Goal: Task Accomplishment & Management: Manage account settings

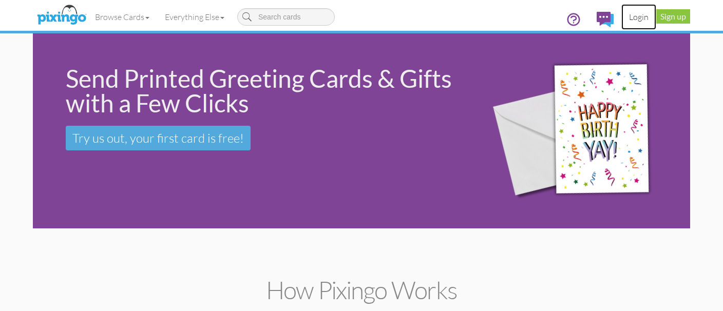
click at [633, 13] on link "Login" at bounding box center [638, 17] width 35 height 26
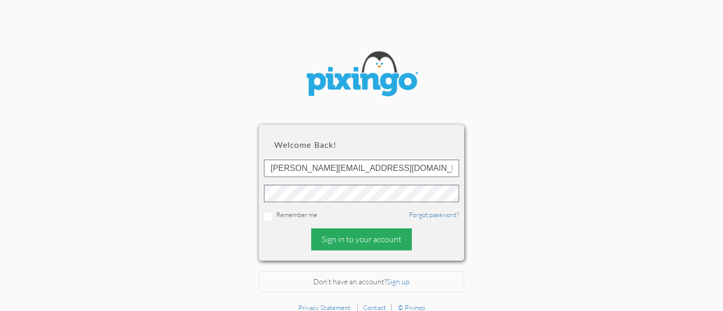
click at [357, 230] on div "Sign in to your account" at bounding box center [361, 239] width 101 height 22
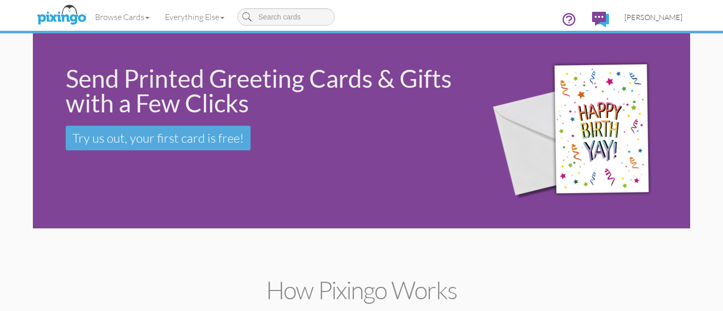
click at [631, 17] on span "[PERSON_NAME]" at bounding box center [653, 17] width 58 height 9
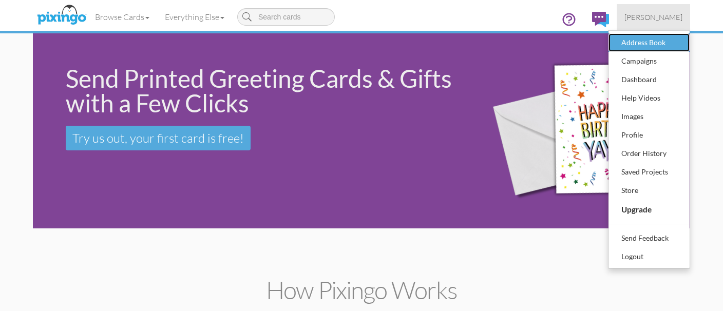
click at [614, 43] on link "Address Book" at bounding box center [648, 42] width 81 height 18
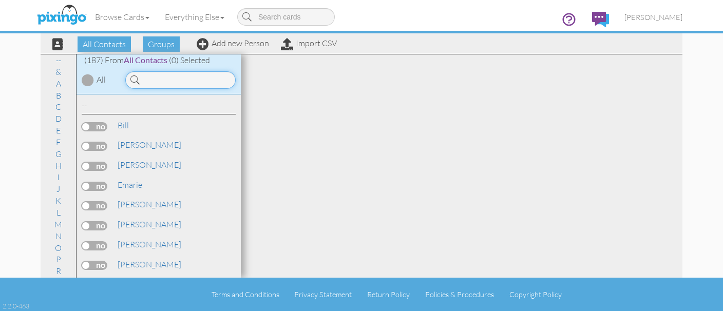
click at [150, 83] on input at bounding box center [180, 79] width 110 height 17
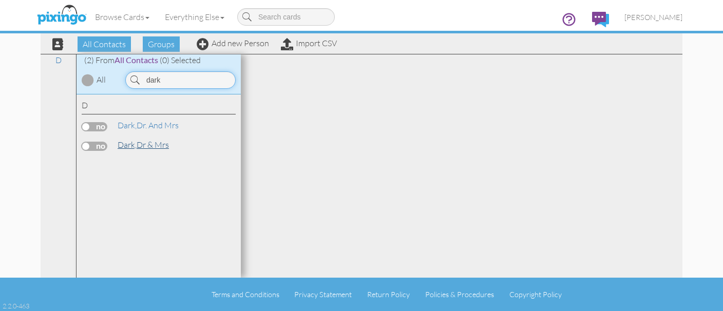
type input "dark"
click at [130, 145] on span "Dark," at bounding box center [127, 145] width 19 height 10
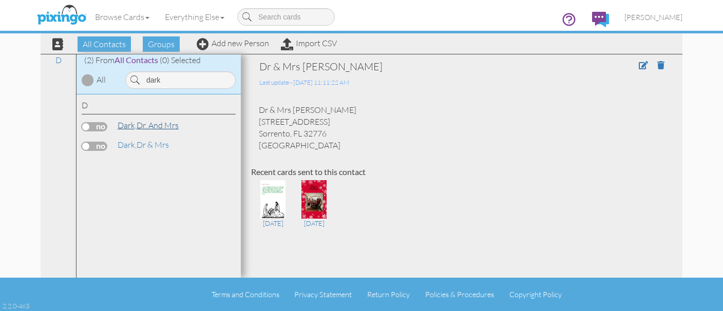
click at [136, 123] on span "Dark," at bounding box center [127, 125] width 19 height 10
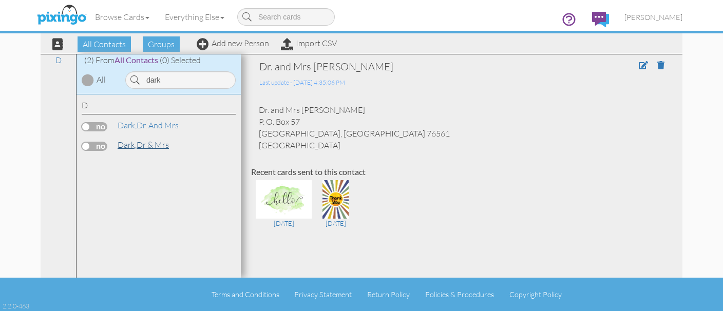
click at [122, 145] on span "Dark," at bounding box center [127, 145] width 19 height 10
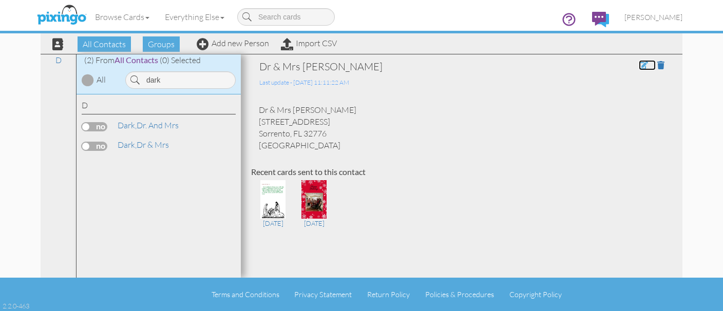
click at [640, 68] on span at bounding box center [643, 65] width 9 height 8
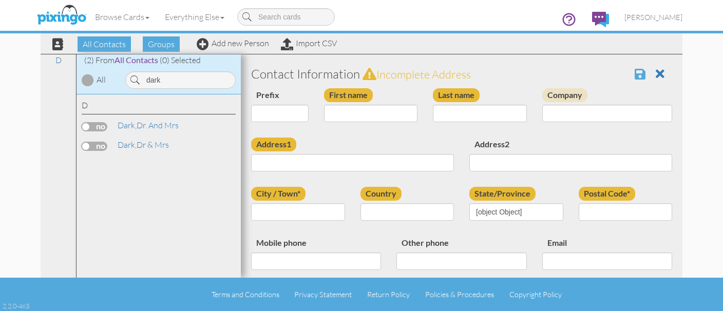
type input "Dr & Mrs"
type input "Dark"
type input "[STREET_ADDRESS]"
type input "Sorrento"
type input "32776"
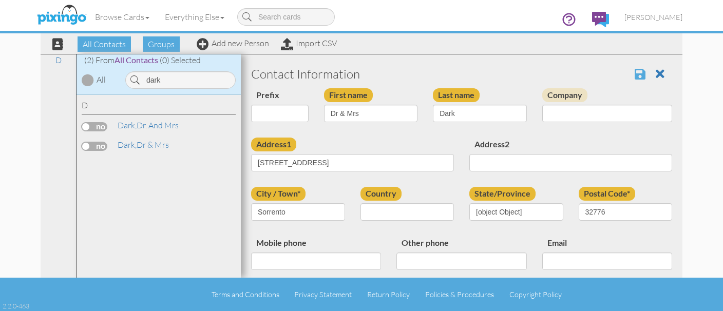
select select "object:1489"
select select "object:1486"
select select "object:1491"
select select "object:1493"
select select "object:1738"
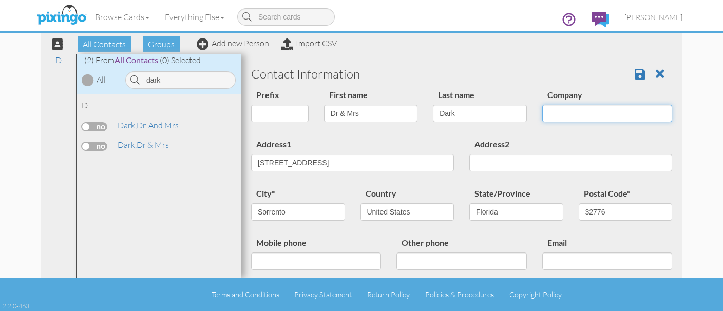
click at [570, 113] on input "Company" at bounding box center [607, 113] width 130 height 17
click at [547, 115] on input "Company" at bounding box center [607, 113] width 130 height 17
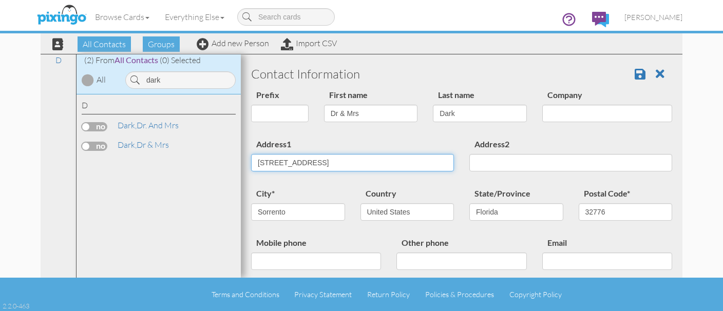
type input "[STREET_ADDRESS]"
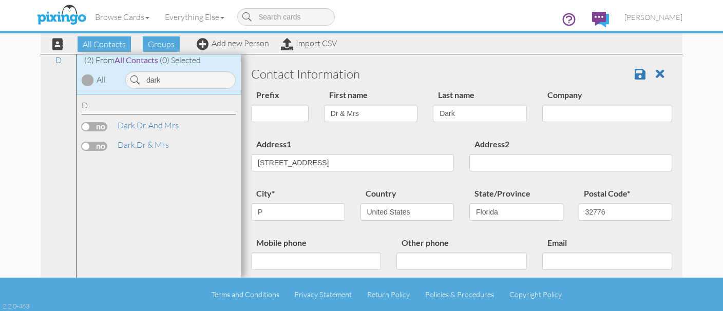
click at [463, 218] on div "State/Province AA (Military) AE (Military) [US_STATE] [US_STATE] [US_STATE] AP …" at bounding box center [516, 208] width 109 height 42
click at [278, 206] on input "P" at bounding box center [298, 211] width 94 height 17
type input "[GEOGRAPHIC_DATA]"
type input "33982"
click at [643, 74] on span at bounding box center [640, 74] width 11 height 12
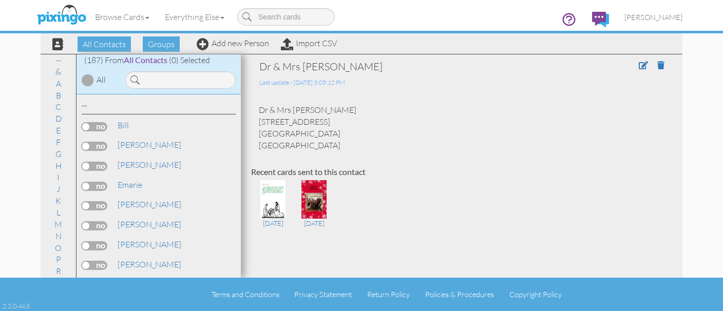
drag, startPoint x: 261, startPoint y: 122, endPoint x: 343, endPoint y: 130, distance: 82.0
click at [343, 130] on div "Dr & Mrs [PERSON_NAME] 27854 Arrowhead Cir [GEOGRAPHIC_DATA] [GEOGRAPHIC_DATA]" at bounding box center [461, 127] width 421 height 47
drag, startPoint x: 343, startPoint y: 130, endPoint x: 255, endPoint y: 120, distance: 88.3
click at [255, 120] on div "Dr & Mrs [PERSON_NAME] 27854 Arrowhead Cir [GEOGRAPHIC_DATA] [GEOGRAPHIC_DATA]" at bounding box center [461, 127] width 421 height 47
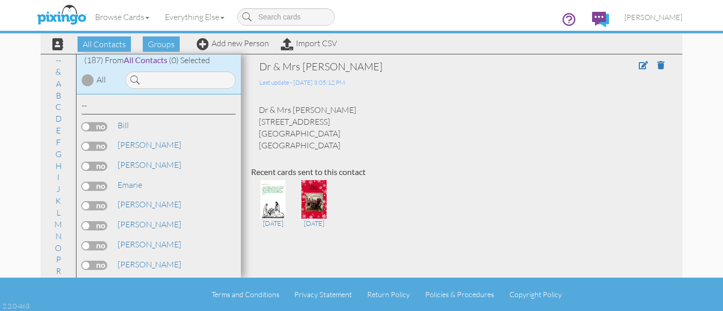
copy div "[STREET_ADDRESS]"
click at [214, 255] on div "-- [PERSON_NAME]" at bounding box center [159, 186] width 164 height 184
click at [641, 68] on span at bounding box center [643, 65] width 9 height 8
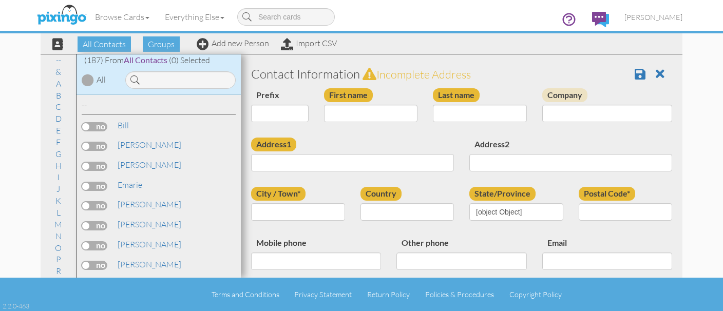
type input "Dr & Mrs"
type input "Dark"
type input "[STREET_ADDRESS]"
type input "[GEOGRAPHIC_DATA]"
type input "33982"
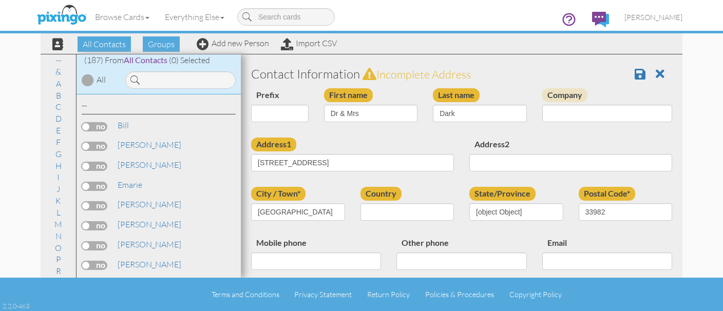
select select "object:863"
select select "object:1108"
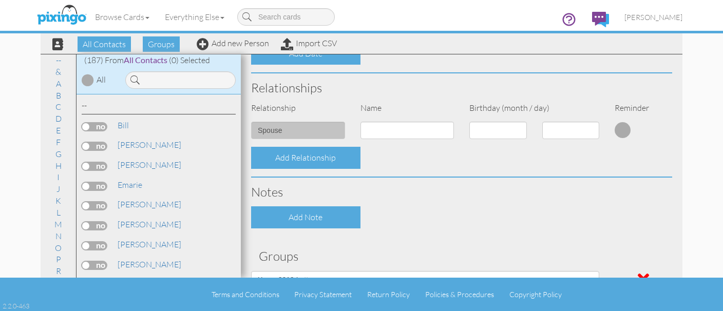
scroll to position [342, 0]
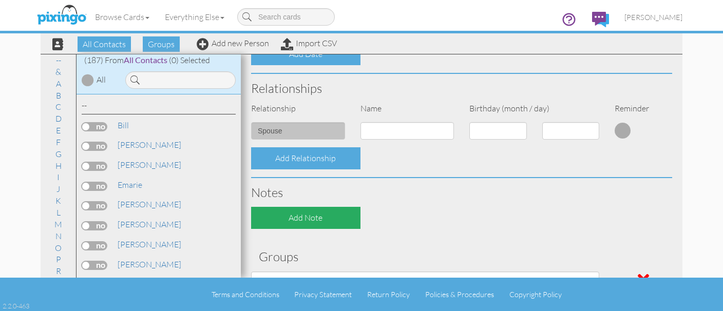
click at [328, 219] on div "Add Note" at bounding box center [305, 218] width 109 height 22
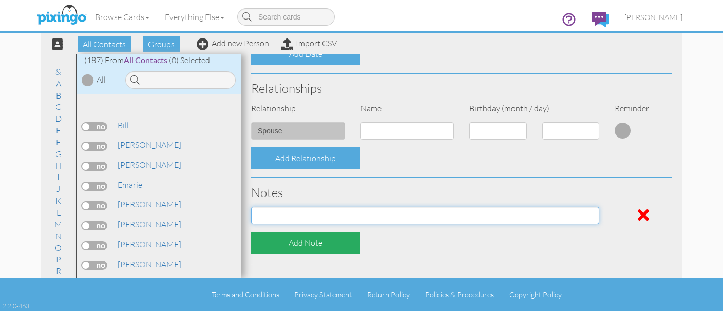
click at [328, 219] on input at bounding box center [425, 215] width 348 height 17
type input "2025"
